Goal: Information Seeking & Learning: Learn about a topic

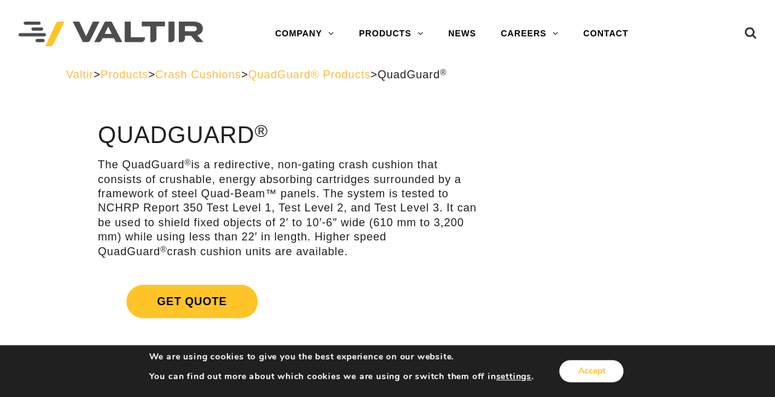
click at [608, 373] on button "Accept" at bounding box center [591, 371] width 64 height 22
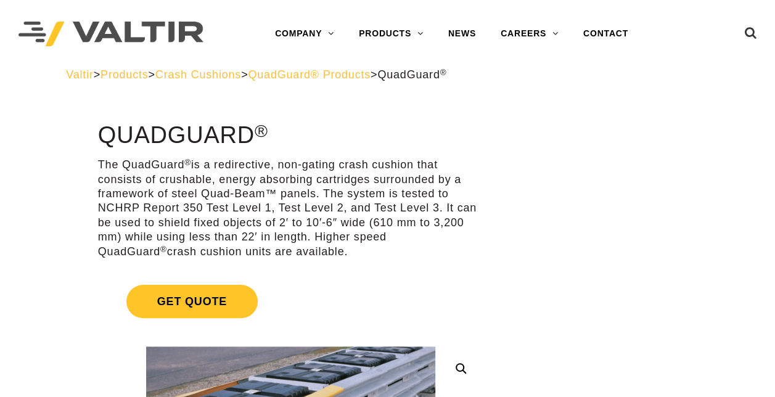
click at [241, 75] on span "Crash Cushions" at bounding box center [198, 74] width 86 height 12
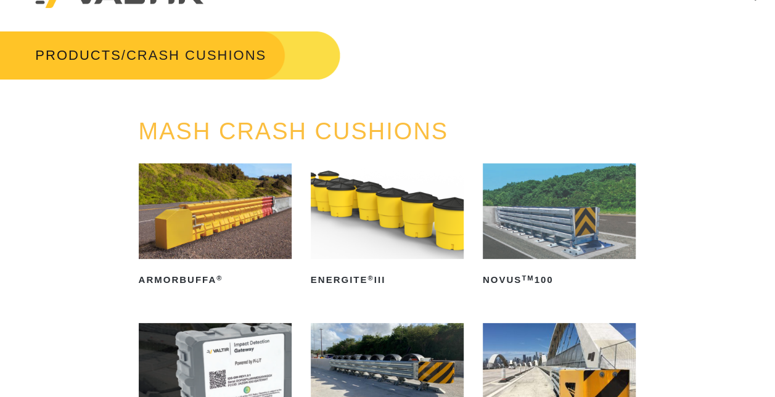
scroll to position [123, 0]
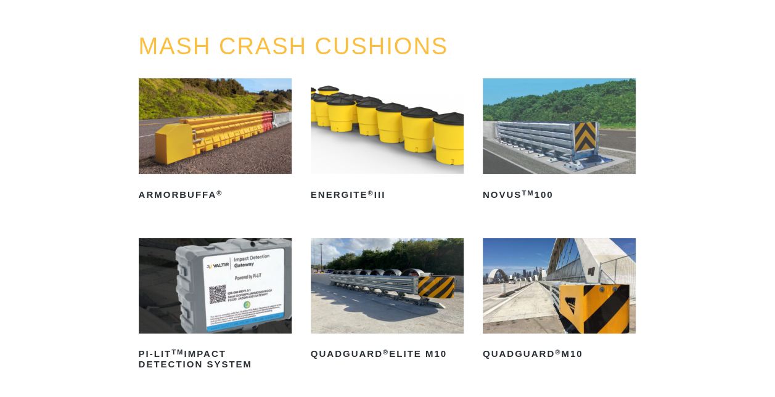
click at [590, 297] on img at bounding box center [559, 286] width 153 height 96
click at [412, 292] on img at bounding box center [387, 286] width 153 height 96
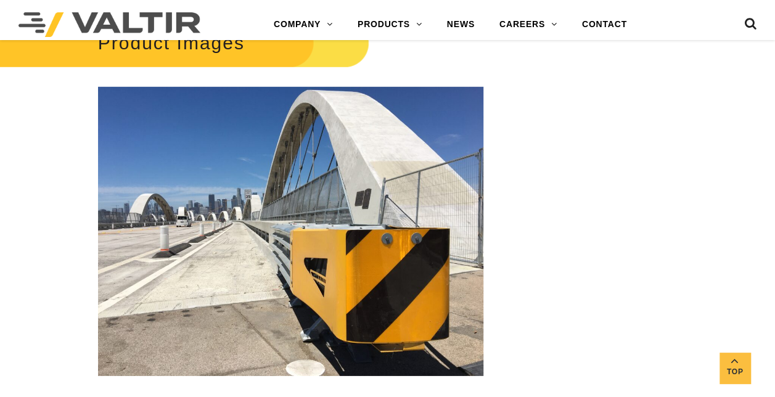
scroll to position [1419, 0]
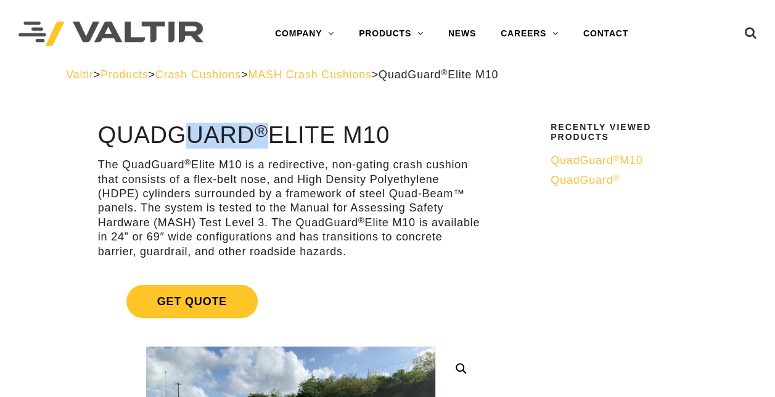
drag, startPoint x: 102, startPoint y: 136, endPoint x: 268, endPoint y: 140, distance: 165.3
click at [268, 140] on h1 "QuadGuard ® Elite M10" at bounding box center [290, 136] width 385 height 26
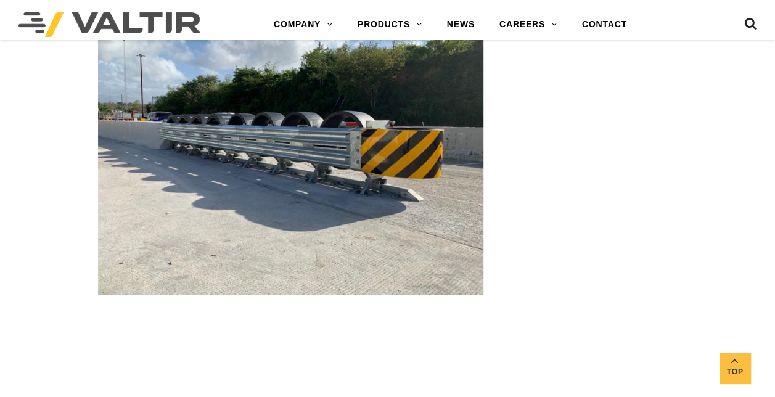
scroll to position [2590, 0]
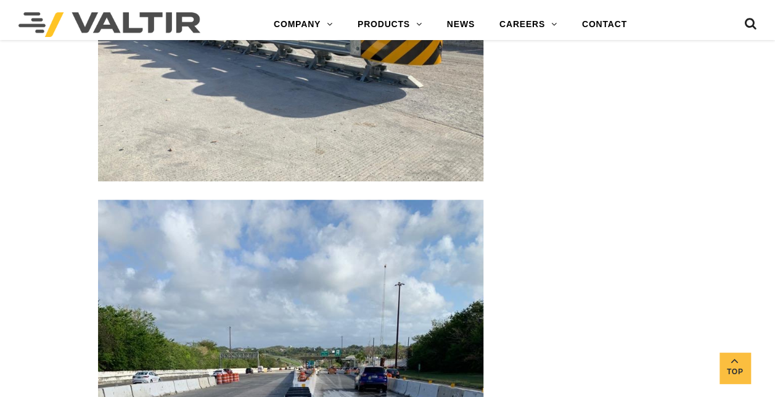
copy h1 "QuadGuard ®"
